Goal: Information Seeking & Learning: Find contact information

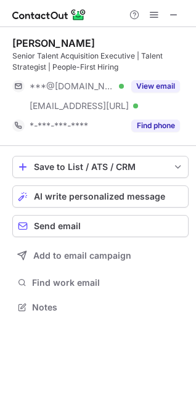
scroll to position [298, 196]
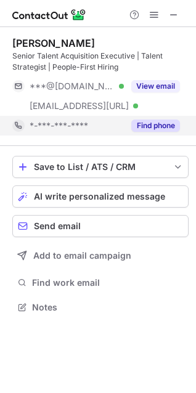
click at [156, 122] on button "Find phone" at bounding box center [155, 125] width 49 height 12
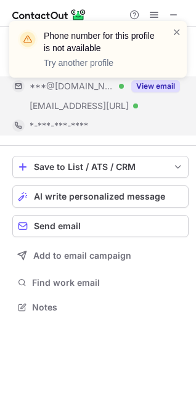
click at [167, 83] on div "Phone number for this profile is not available Try another profile" at bounding box center [97, 54] width 197 height 91
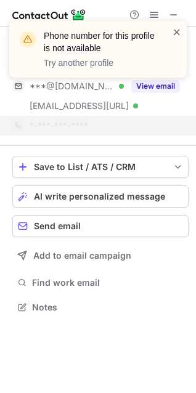
click at [179, 33] on span at bounding box center [177, 32] width 10 height 12
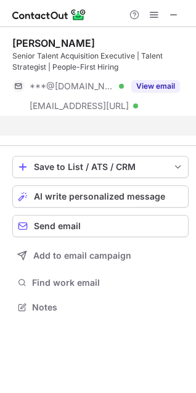
scroll to position [278, 196]
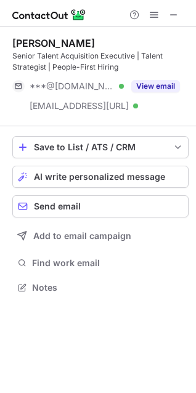
click at [151, 82] on div "Phone number for this profile is not available Try another profile Akanksha Kon…" at bounding box center [98, 196] width 196 height 393
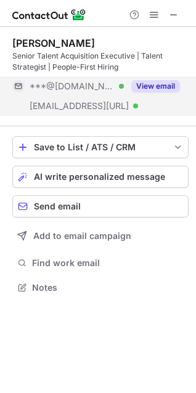
click at [150, 82] on button "View email" at bounding box center [155, 86] width 49 height 12
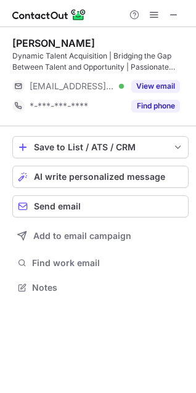
scroll to position [278, 196]
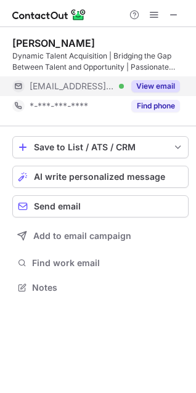
click at [171, 78] on div "View email" at bounding box center [152, 86] width 56 height 20
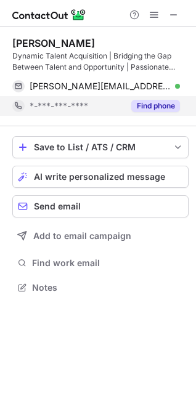
click at [157, 105] on button "Find phone" at bounding box center [155, 106] width 49 height 12
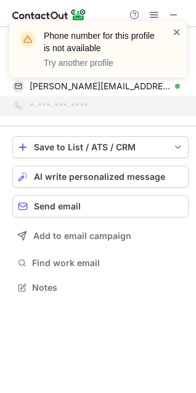
click at [175, 33] on span at bounding box center [177, 32] width 10 height 12
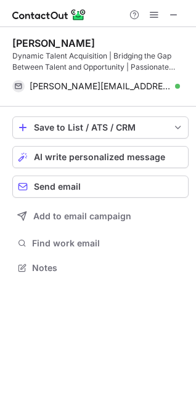
scroll to position [259, 196]
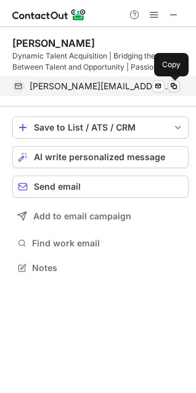
click at [174, 85] on span at bounding box center [174, 86] width 10 height 10
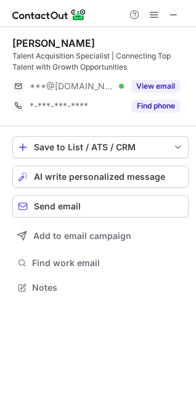
scroll to position [278, 196]
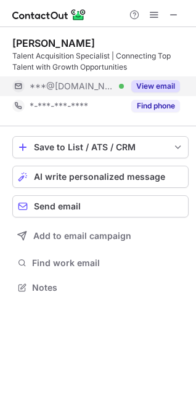
click at [172, 87] on button "View email" at bounding box center [155, 86] width 49 height 12
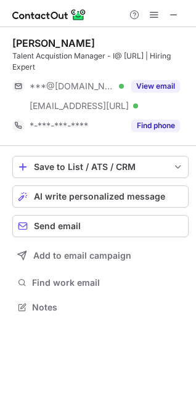
scroll to position [298, 196]
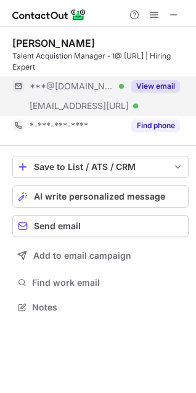
click at [163, 78] on div "View email" at bounding box center [152, 86] width 56 height 20
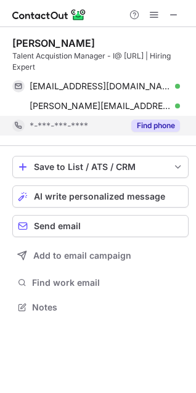
click at [158, 124] on button "Find phone" at bounding box center [155, 125] width 49 height 12
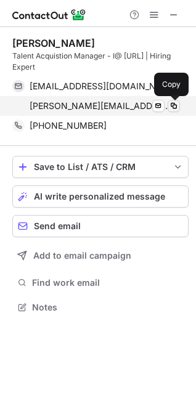
click at [175, 110] on span at bounding box center [174, 106] width 10 height 10
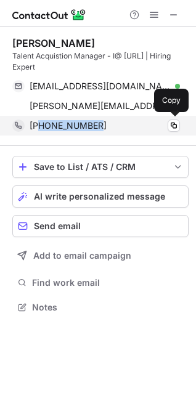
drag, startPoint x: 101, startPoint y: 119, endPoint x: 42, endPoint y: 121, distance: 59.1
click at [42, 121] on div "+918879221574" at bounding box center [105, 125] width 150 height 11
copy span "18879221574"
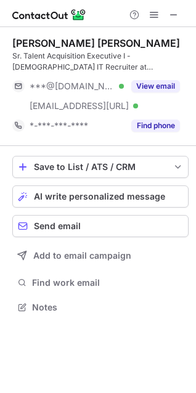
scroll to position [298, 196]
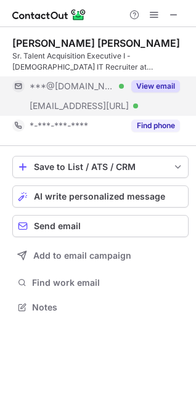
click at [164, 79] on div "View email" at bounding box center [152, 86] width 56 height 20
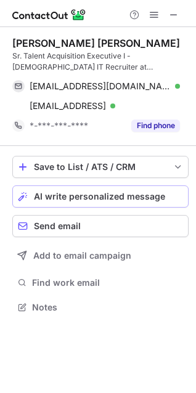
click at [32, 206] on button "AI write personalized message" at bounding box center [100, 196] width 176 height 22
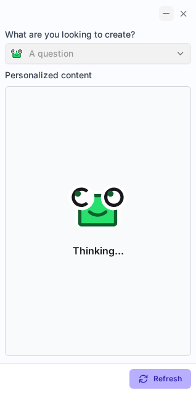
click at [172, 20] on button at bounding box center [166, 13] width 15 height 15
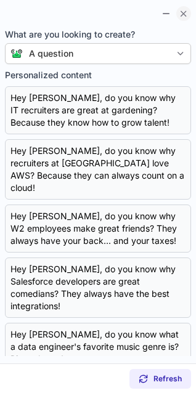
click at [182, 19] on button at bounding box center [183, 13] width 15 height 15
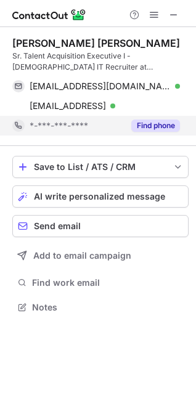
click at [153, 124] on button "Find phone" at bounding box center [155, 125] width 49 height 12
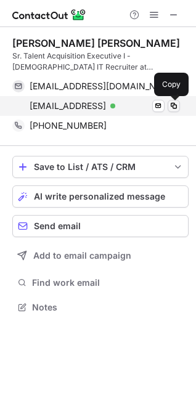
click at [174, 106] on span at bounding box center [174, 106] width 10 height 10
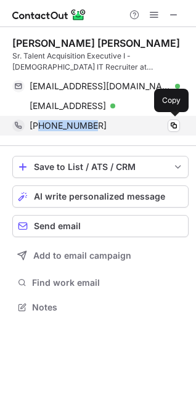
drag, startPoint x: 98, startPoint y: 130, endPoint x: 38, endPoint y: 128, distance: 61.0
click at [38, 128] on div "+19723834411" at bounding box center [105, 125] width 150 height 11
copy span "9723834411"
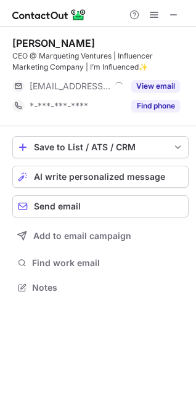
scroll to position [278, 196]
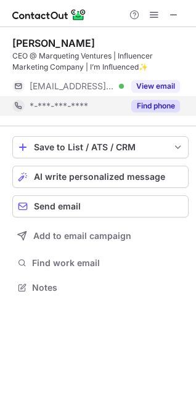
click at [164, 102] on button "Find phone" at bounding box center [155, 106] width 49 height 12
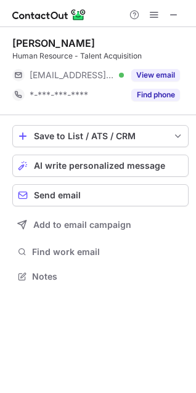
scroll to position [267, 196]
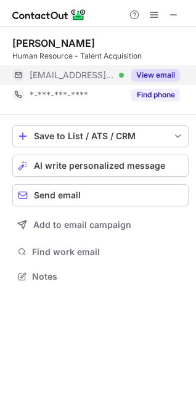
click at [150, 72] on button "View email" at bounding box center [155, 75] width 49 height 12
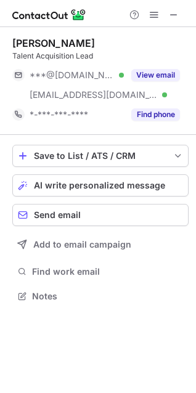
scroll to position [287, 196]
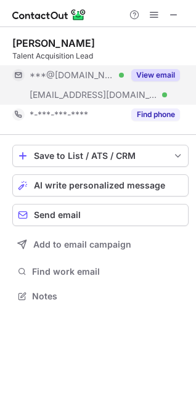
click at [164, 72] on button "View email" at bounding box center [155, 75] width 49 height 12
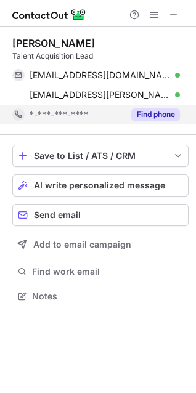
click at [160, 112] on button "Find phone" at bounding box center [155, 114] width 49 height 12
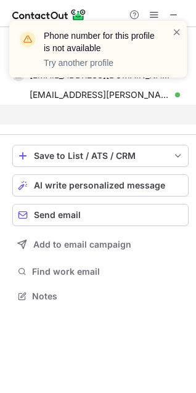
scroll to position [267, 196]
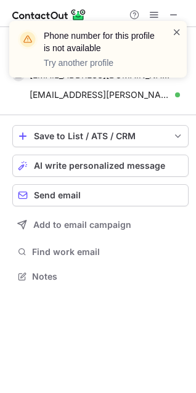
click at [177, 30] on span at bounding box center [177, 32] width 10 height 12
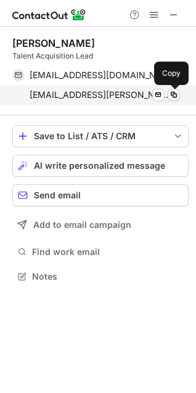
click at [172, 97] on span at bounding box center [174, 95] width 10 height 10
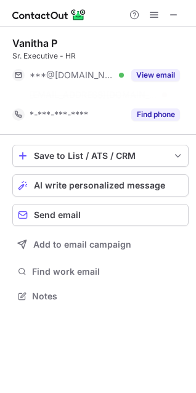
scroll to position [267, 196]
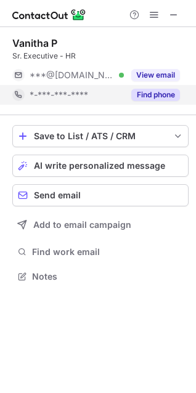
click at [152, 90] on button "Find phone" at bounding box center [155, 95] width 49 height 12
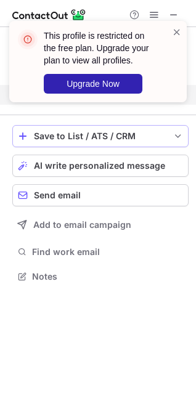
scroll to position [247, 196]
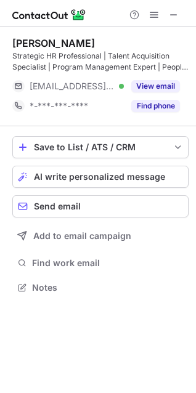
scroll to position [278, 196]
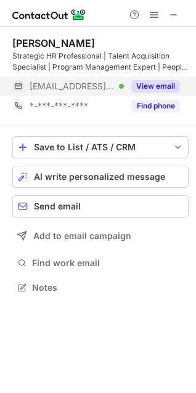
click at [161, 80] on button "View email" at bounding box center [155, 86] width 49 height 12
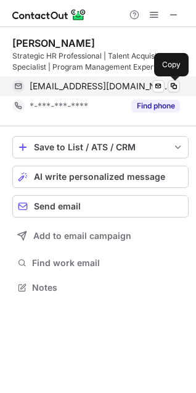
click at [177, 86] on span at bounding box center [174, 86] width 10 height 10
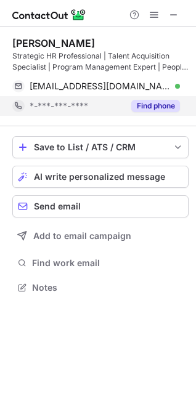
click at [163, 103] on button "Find phone" at bounding box center [155, 106] width 49 height 12
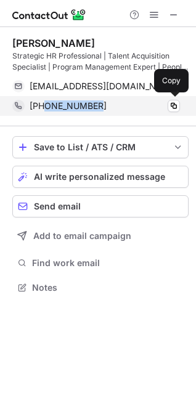
drag, startPoint x: 105, startPoint y: 110, endPoint x: 44, endPoint y: 108, distance: 61.0
click at [44, 108] on div "+917001084826" at bounding box center [105, 105] width 150 height 11
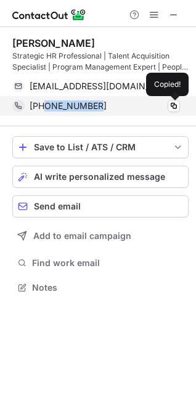
copy span "7001084826"
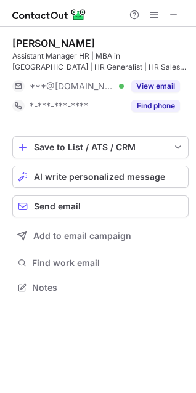
scroll to position [278, 196]
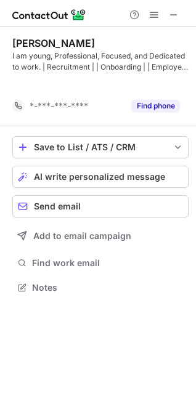
scroll to position [259, 196]
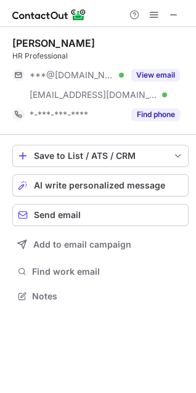
scroll to position [287, 196]
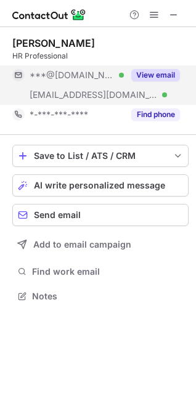
click at [174, 68] on div "View email" at bounding box center [152, 75] width 56 height 20
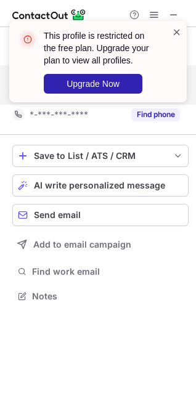
click at [179, 31] on span at bounding box center [177, 32] width 10 height 12
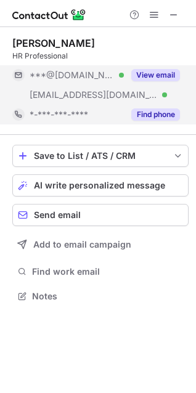
click at [143, 116] on button "Find phone" at bounding box center [155, 114] width 49 height 12
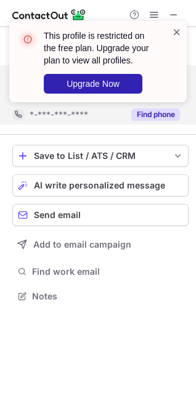
click at [173, 30] on span at bounding box center [177, 32] width 10 height 12
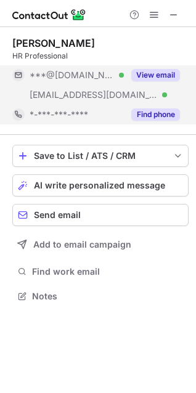
click at [158, 78] on button "View email" at bounding box center [155, 75] width 49 height 12
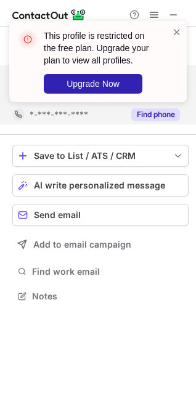
click at [183, 31] on div "This profile is restricted on the free plan. Upgrade your plan to view all prof…" at bounding box center [97, 61] width 177 height 81
click at [172, 34] on span at bounding box center [177, 32] width 10 height 12
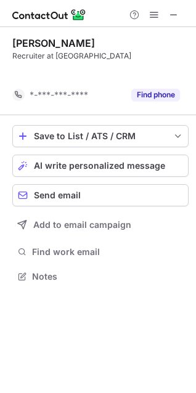
scroll to position [247, 196]
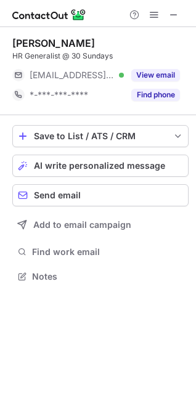
scroll to position [267, 196]
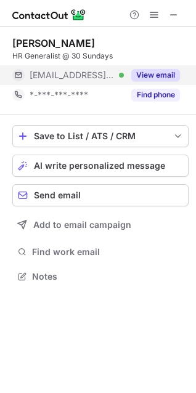
click at [171, 73] on button "View email" at bounding box center [155, 75] width 49 height 12
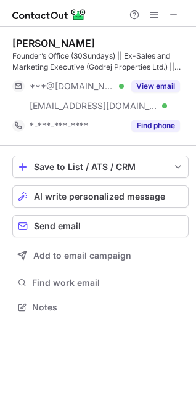
scroll to position [298, 196]
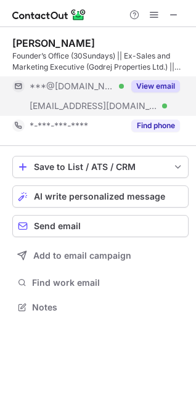
click at [158, 84] on button "View email" at bounding box center [155, 86] width 49 height 12
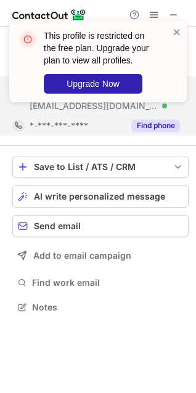
click at [153, 124] on div "This profile is restricted on the free plan. Upgrade your plan to view all prof…" at bounding box center [98, 196] width 196 height 393
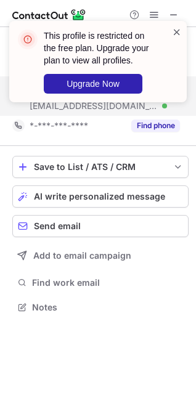
click at [172, 31] on span at bounding box center [177, 32] width 10 height 12
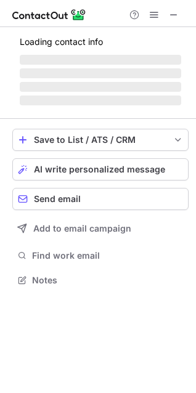
scroll to position [287, 196]
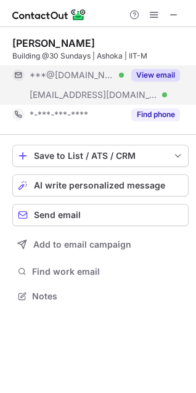
click at [168, 74] on button "View email" at bounding box center [155, 75] width 49 height 12
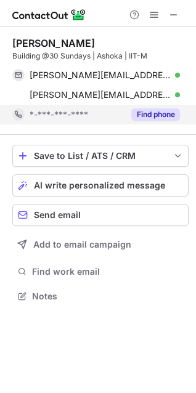
click at [164, 110] on button "Find phone" at bounding box center [155, 114] width 49 height 12
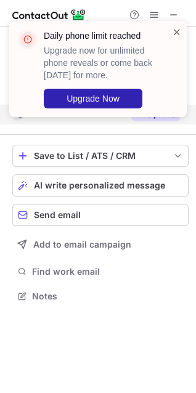
click at [172, 31] on span at bounding box center [177, 32] width 10 height 12
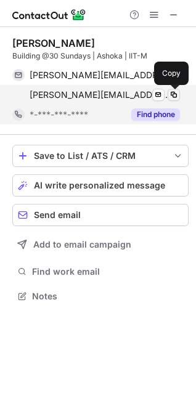
click at [178, 93] on span at bounding box center [174, 95] width 10 height 10
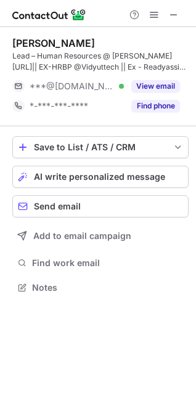
scroll to position [278, 196]
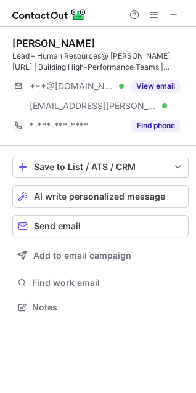
scroll to position [298, 196]
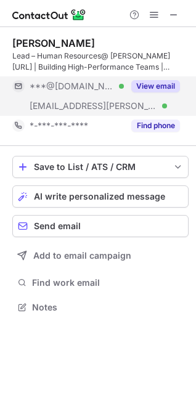
click at [158, 79] on div "View email" at bounding box center [152, 86] width 56 height 20
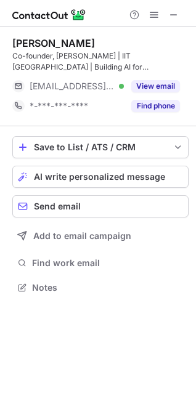
scroll to position [278, 196]
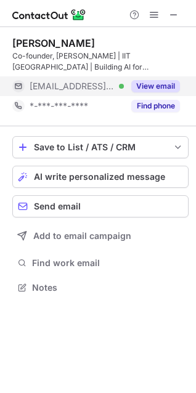
click at [152, 83] on button "View email" at bounding box center [155, 86] width 49 height 12
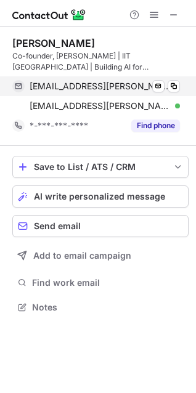
scroll to position [298, 196]
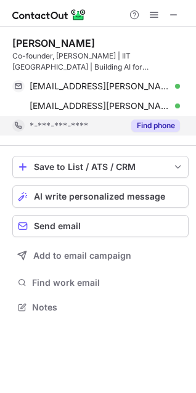
click at [142, 129] on button "Find phone" at bounding box center [155, 125] width 49 height 12
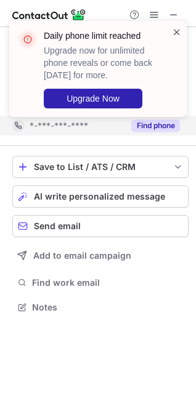
click at [179, 33] on span at bounding box center [177, 32] width 10 height 12
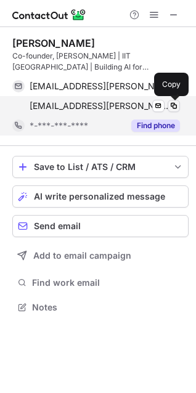
click at [172, 106] on span at bounding box center [174, 106] width 10 height 10
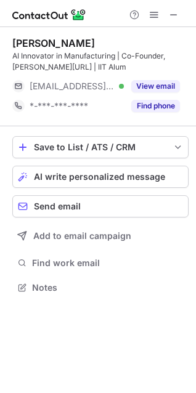
scroll to position [278, 196]
click at [158, 90] on button "View email" at bounding box center [155, 86] width 49 height 12
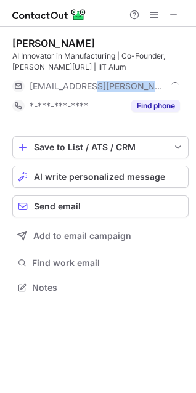
click at [158, 90] on div "***@frinks.ai" at bounding box center [105, 86] width 150 height 11
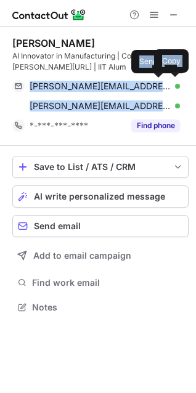
scroll to position [298, 196]
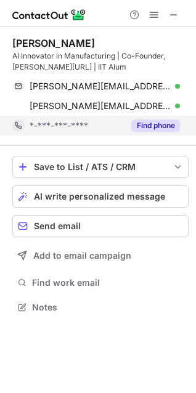
click at [157, 117] on div "Find phone" at bounding box center [152, 126] width 56 height 20
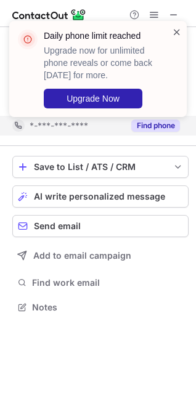
click at [175, 37] on span at bounding box center [177, 32] width 10 height 12
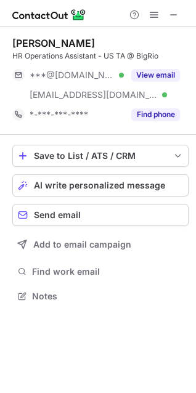
scroll to position [287, 196]
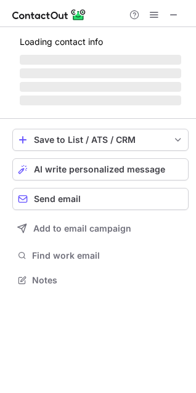
scroll to position [278, 196]
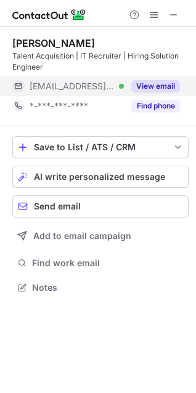
click at [150, 81] on button "View email" at bounding box center [155, 86] width 49 height 12
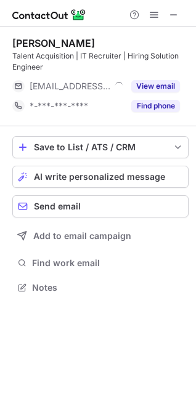
scroll to position [6, 6]
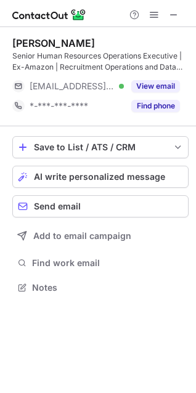
scroll to position [278, 196]
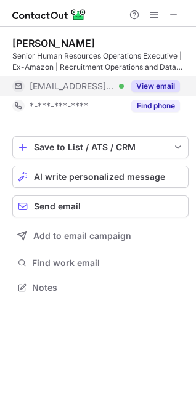
click at [164, 86] on button "View email" at bounding box center [155, 86] width 49 height 12
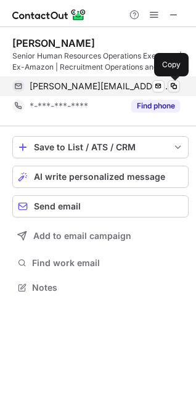
click at [172, 86] on span at bounding box center [174, 86] width 10 height 10
